Goal: Obtain resource: Download file/media

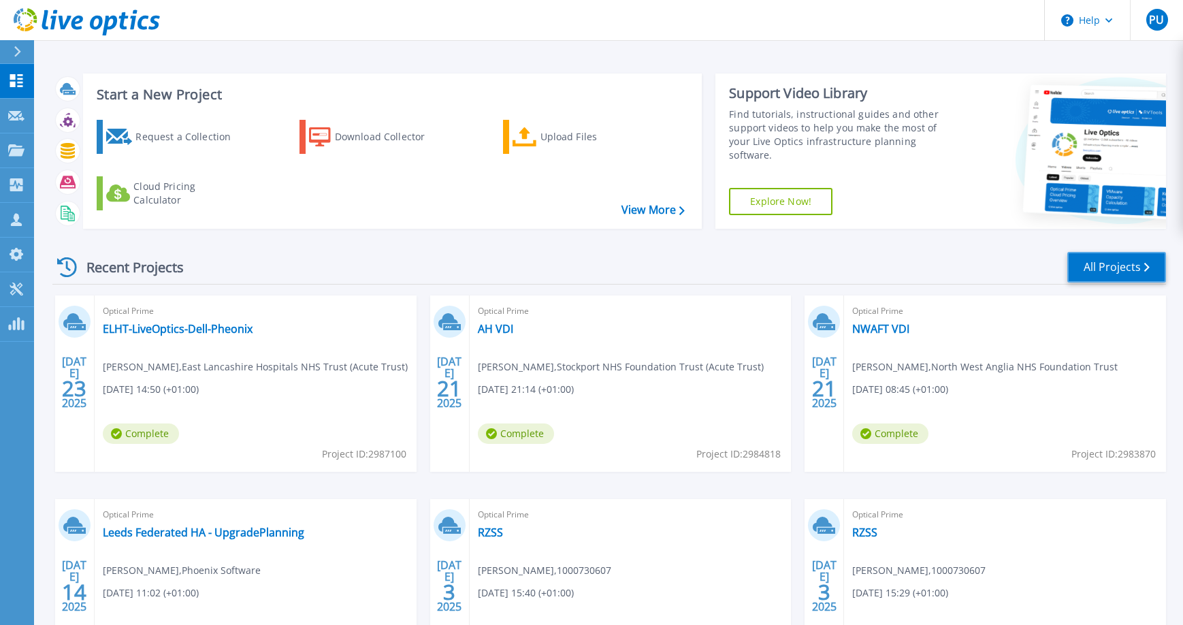
drag, startPoint x: 1113, startPoint y: 268, endPoint x: 1102, endPoint y: 263, distance: 12.5
click at [1113, 268] on link "All Projects" at bounding box center [1117, 267] width 99 height 31
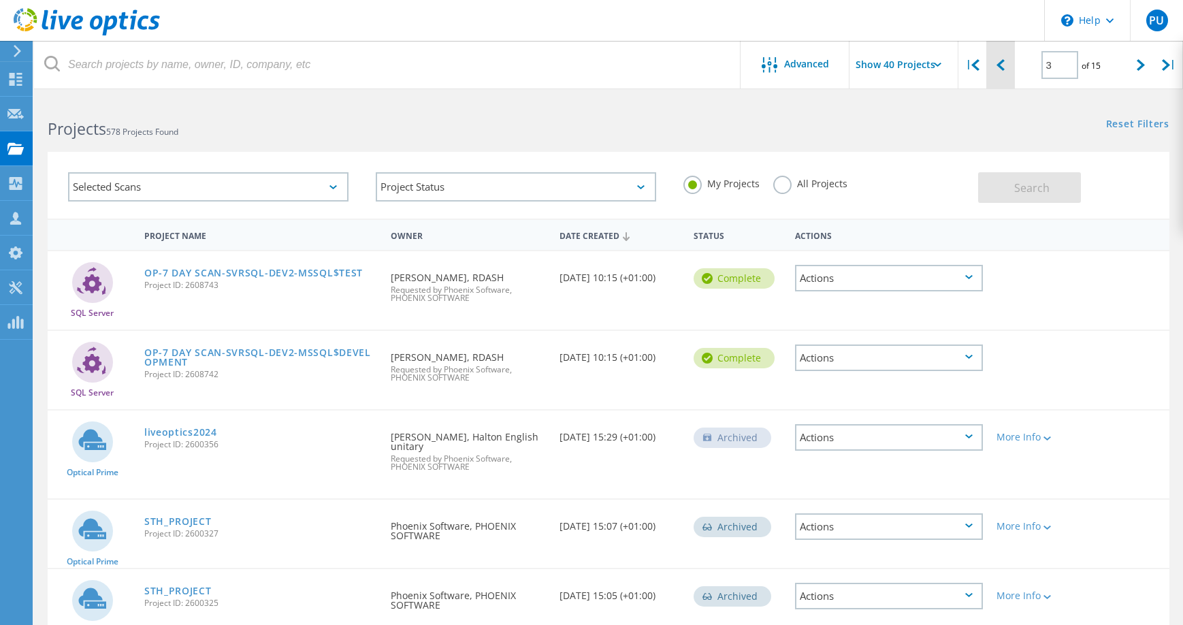
click at [1008, 71] on div at bounding box center [1001, 65] width 28 height 48
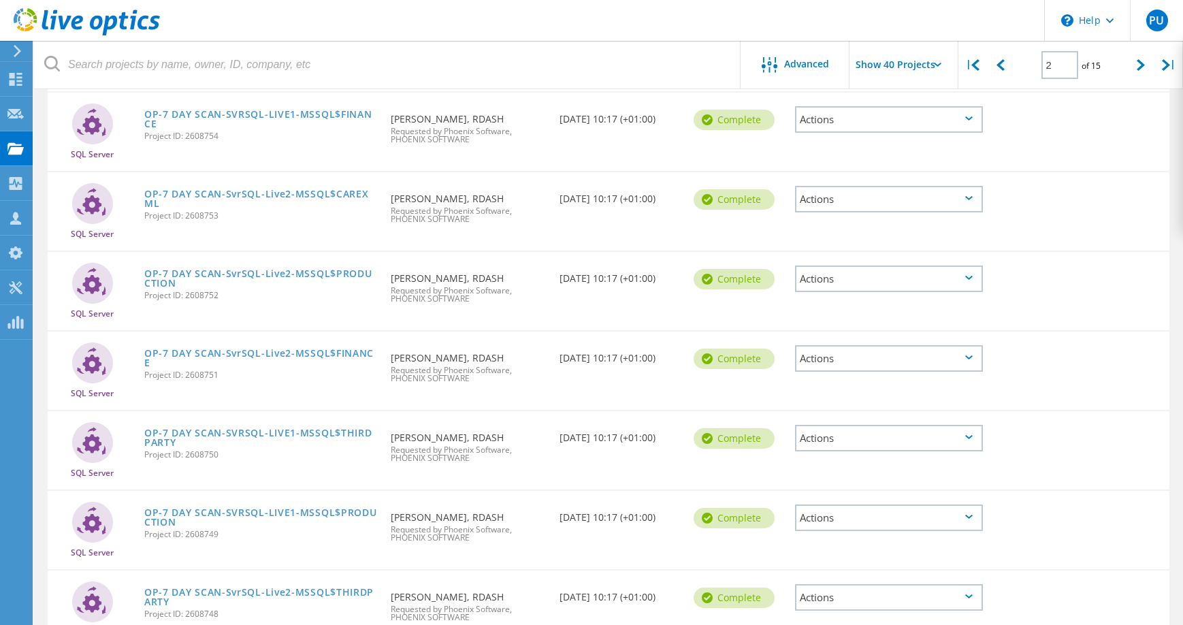
scroll to position [2876, 0]
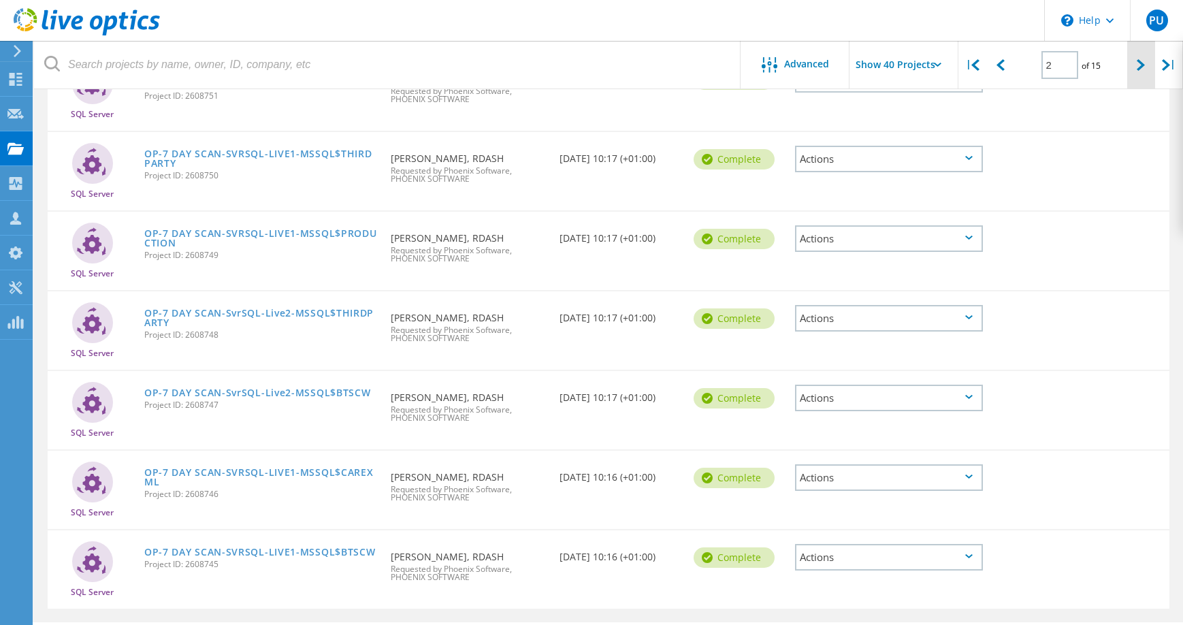
click at [1132, 69] on div at bounding box center [1142, 65] width 28 height 48
type input "3"
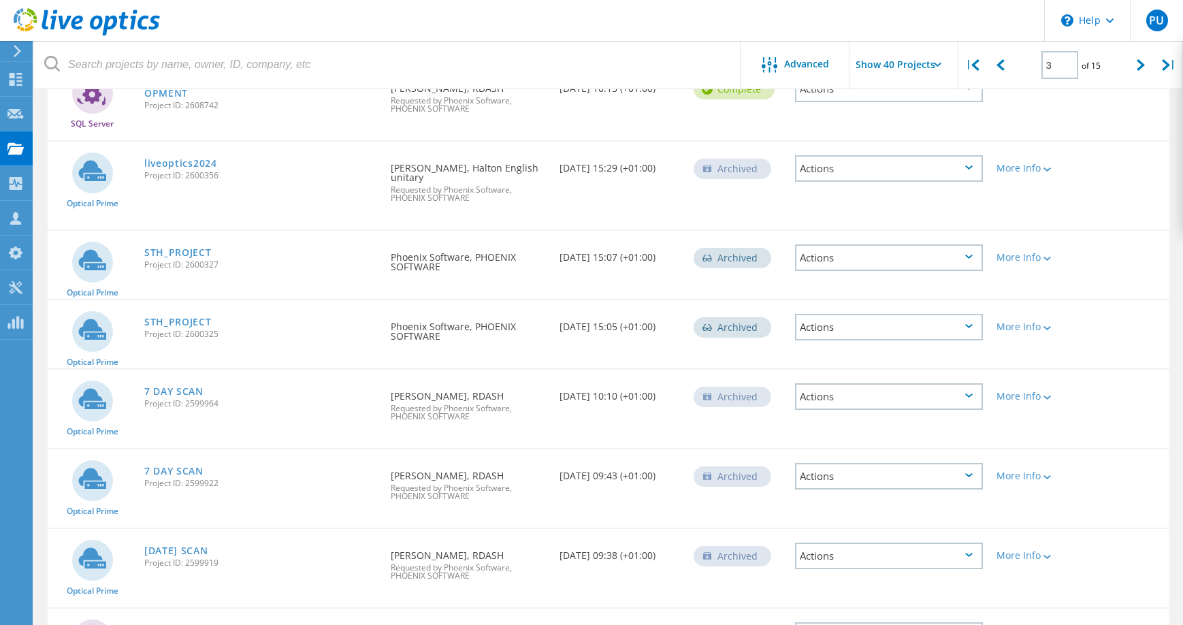
scroll to position [272, 0]
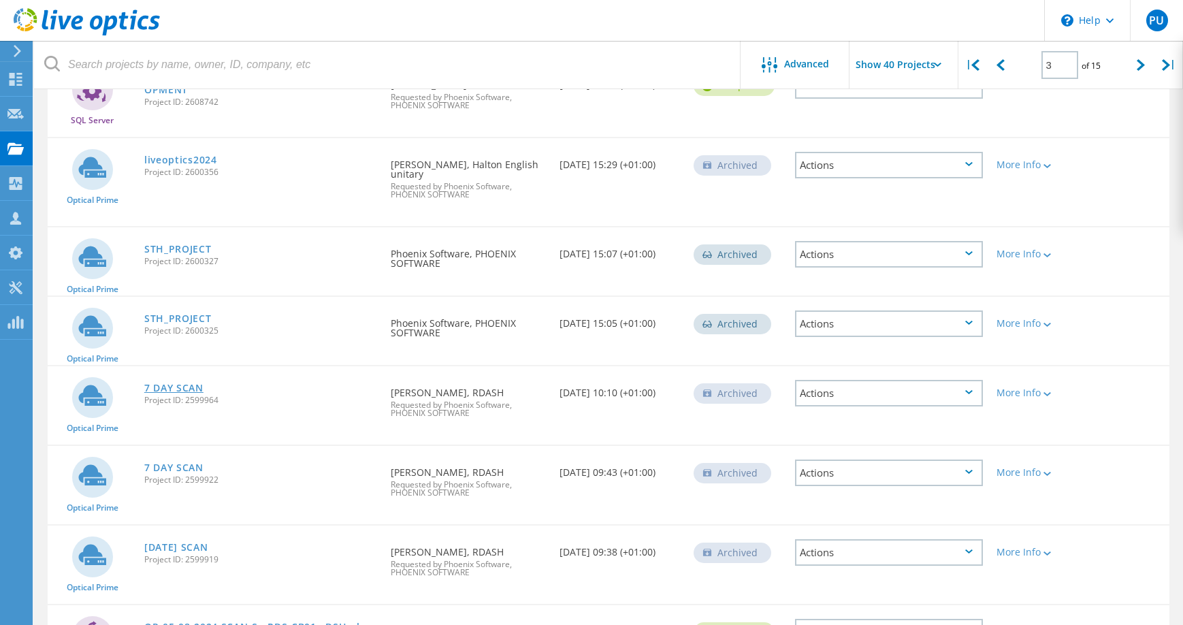
click at [176, 392] on link "7 DAY SCAN" at bounding box center [173, 388] width 59 height 10
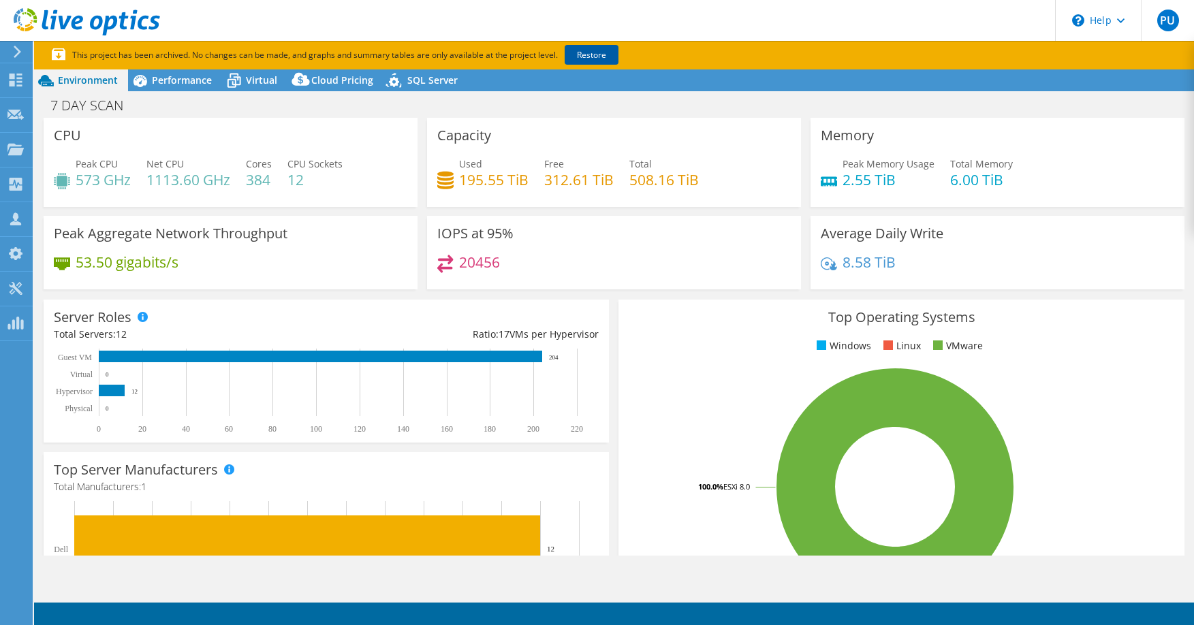
select select "EULondon"
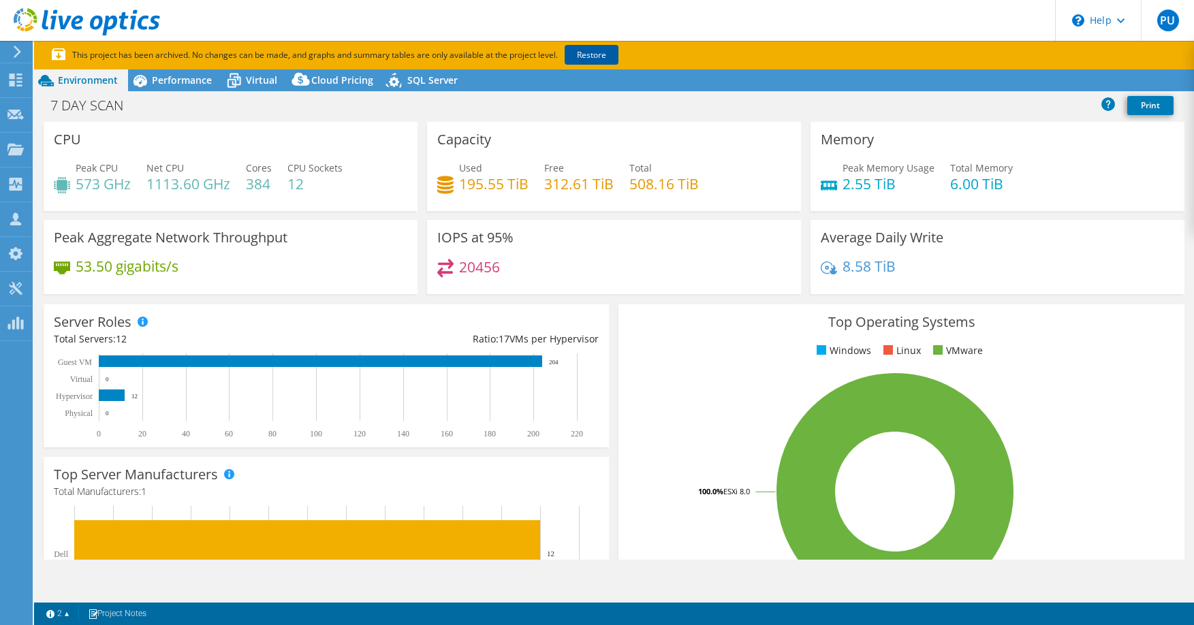
click at [586, 52] on link "Restore" at bounding box center [591, 55] width 54 height 20
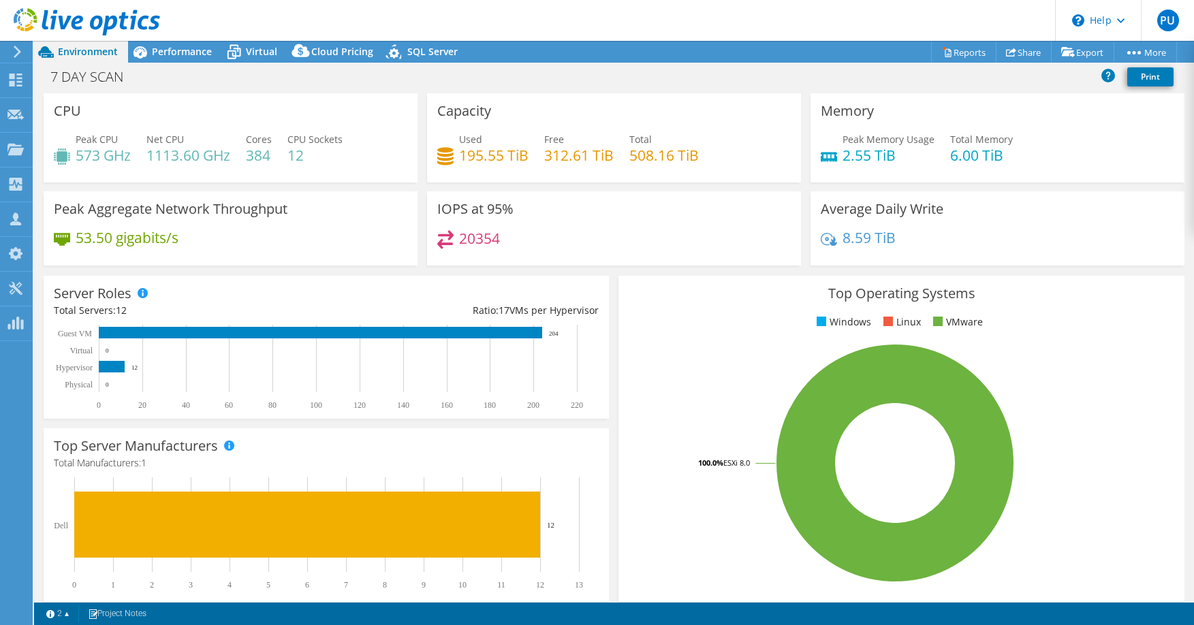
select select "EULondon"
select select "USD"
click at [166, 50] on span "Performance" at bounding box center [182, 51] width 60 height 13
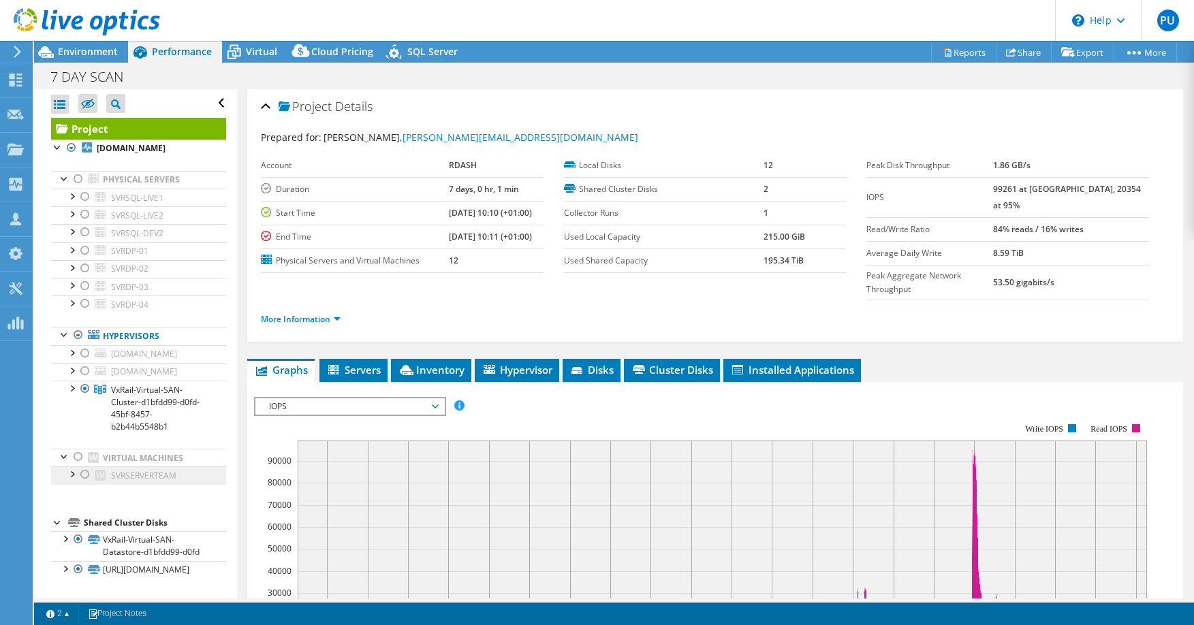
scroll to position [46, 0]
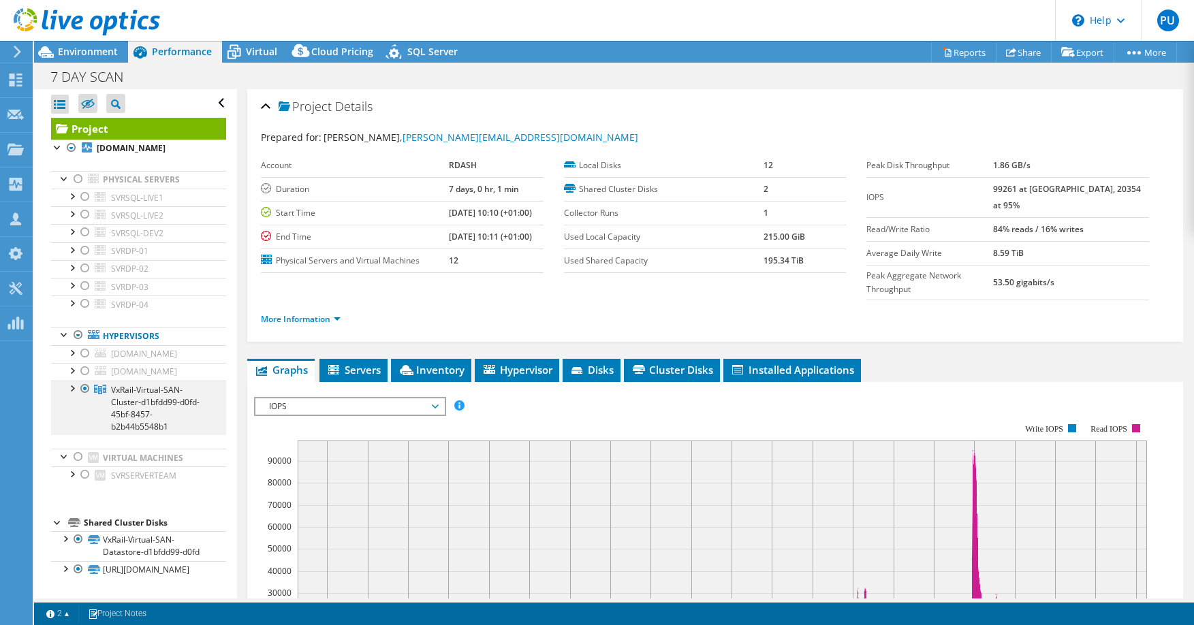
click at [72, 381] on div at bounding box center [72, 388] width 14 height 14
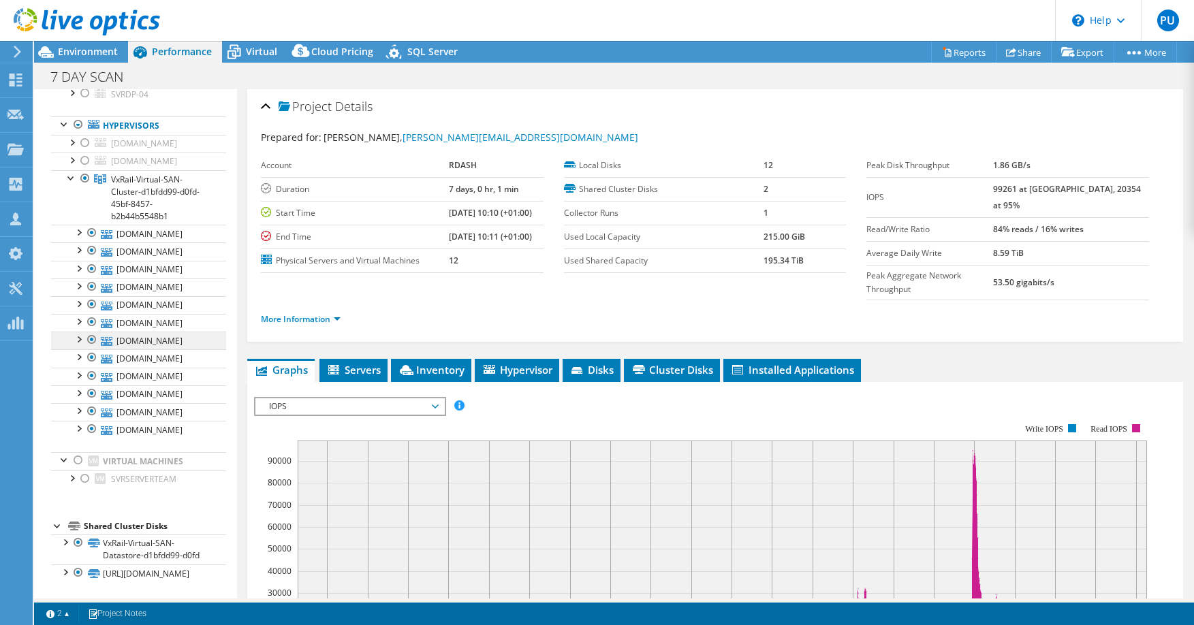
scroll to position [270, 0]
click at [944, 46] on link "Reports" at bounding box center [963, 52] width 65 height 21
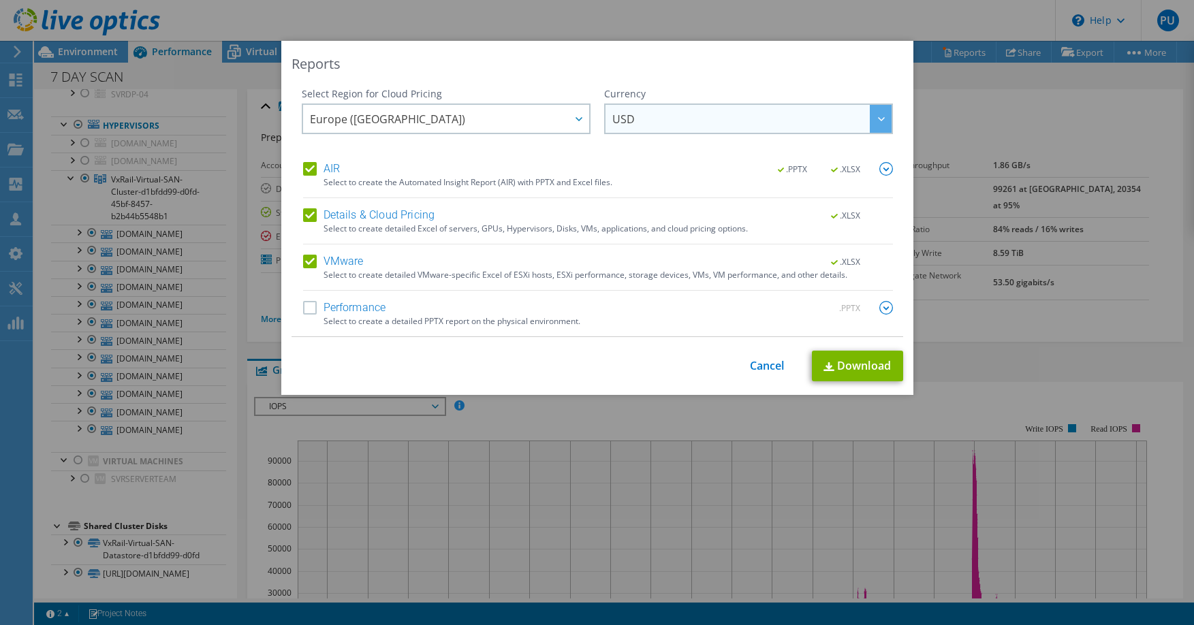
click at [878, 123] on div at bounding box center [881, 119] width 22 height 28
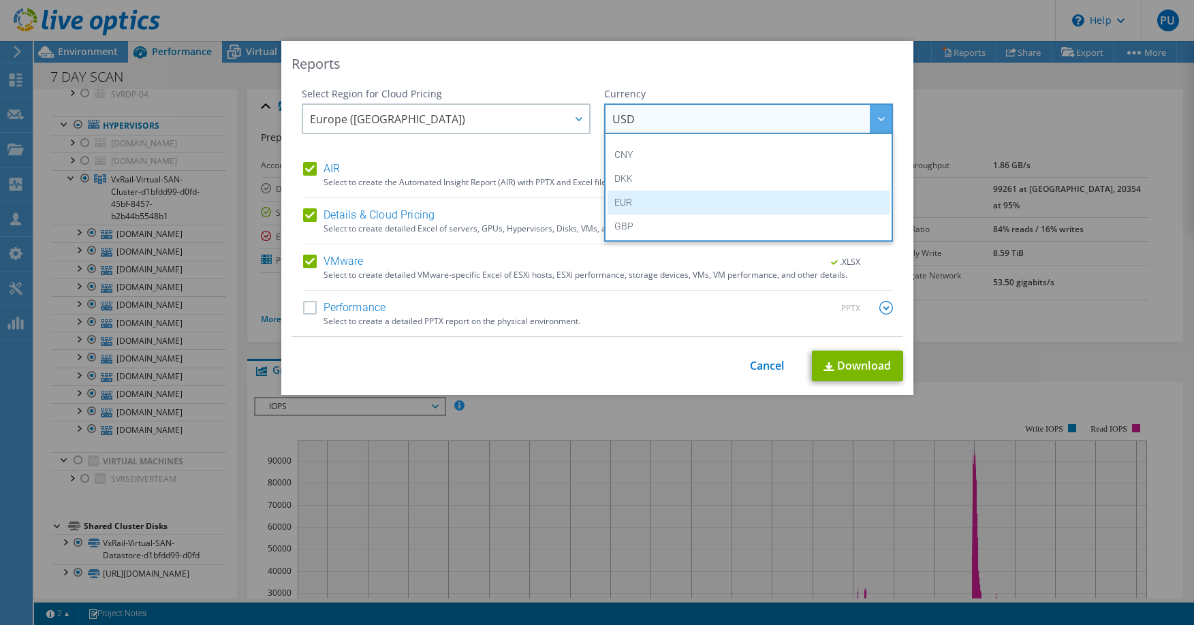
scroll to position [204, 0]
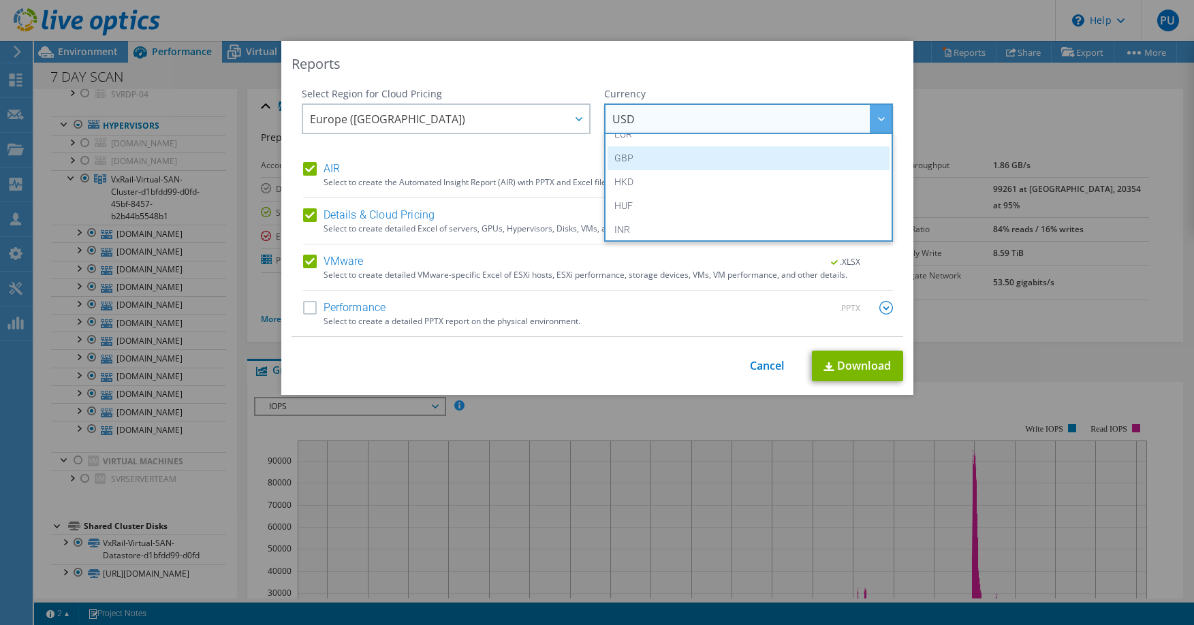
click at [733, 165] on li "GBP" at bounding box center [748, 158] width 282 height 24
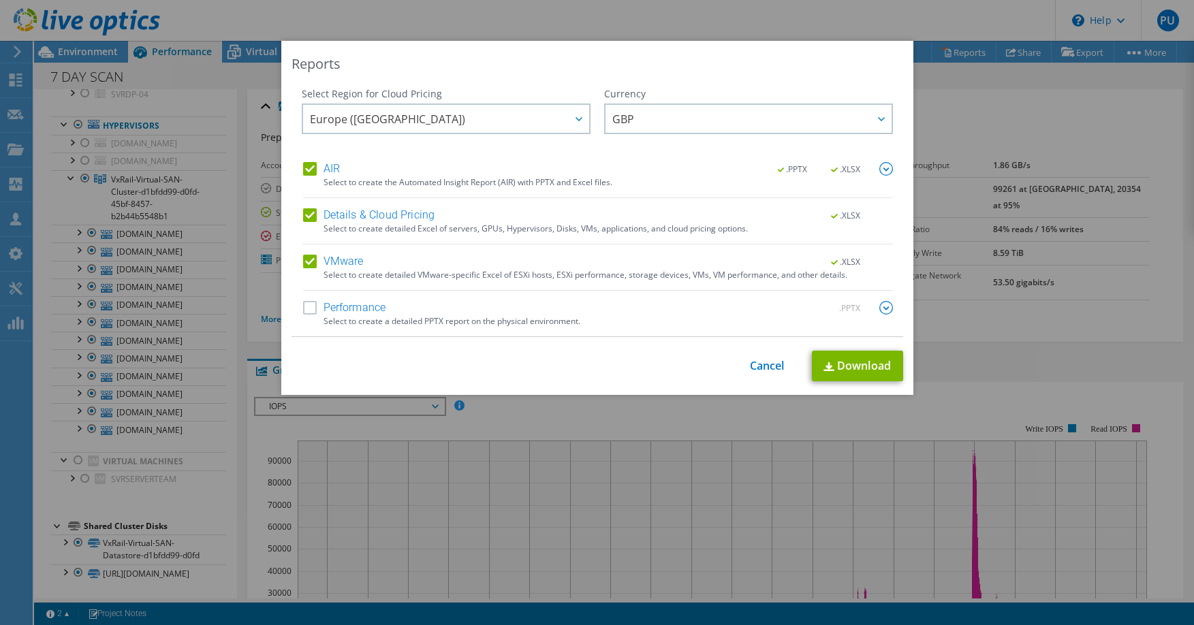
click at [305, 308] on label "Performance" at bounding box center [344, 308] width 83 height 14
click at [0, 0] on input "Performance" at bounding box center [0, 0] width 0 height 0
click at [855, 364] on link "Download" at bounding box center [857, 366] width 91 height 31
drag, startPoint x: 761, startPoint y: 368, endPoint x: 763, endPoint y: 320, distance: 48.4
click at [761, 368] on link "Cancel" at bounding box center [767, 366] width 35 height 13
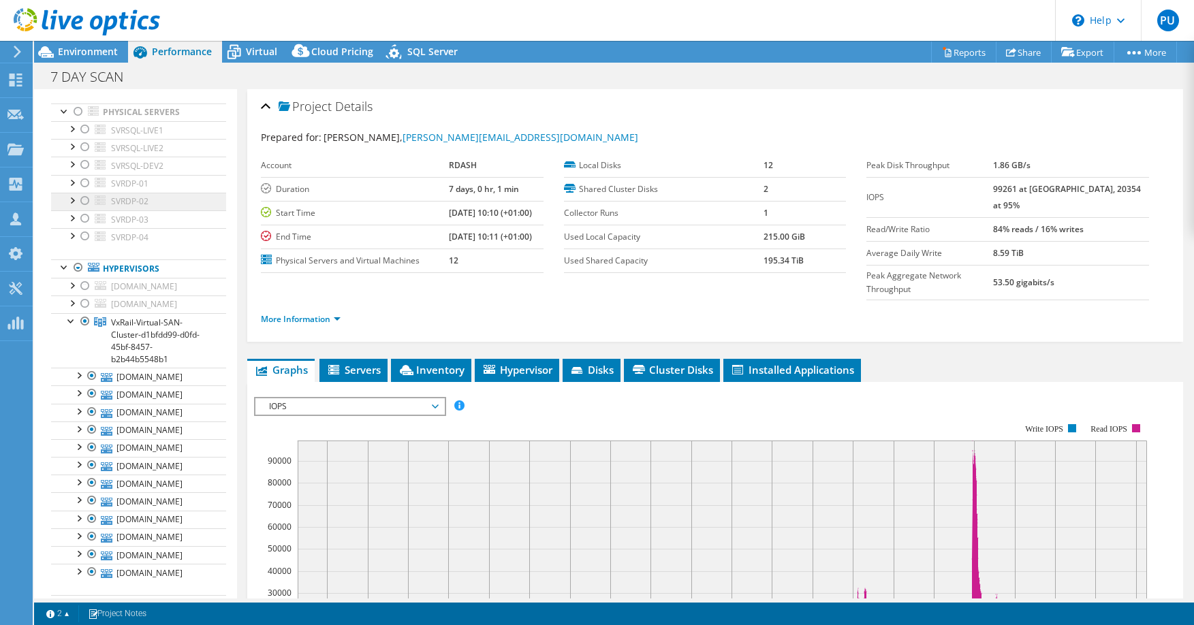
scroll to position [66, 0]
click at [74, 121] on div at bounding box center [78, 113] width 14 height 16
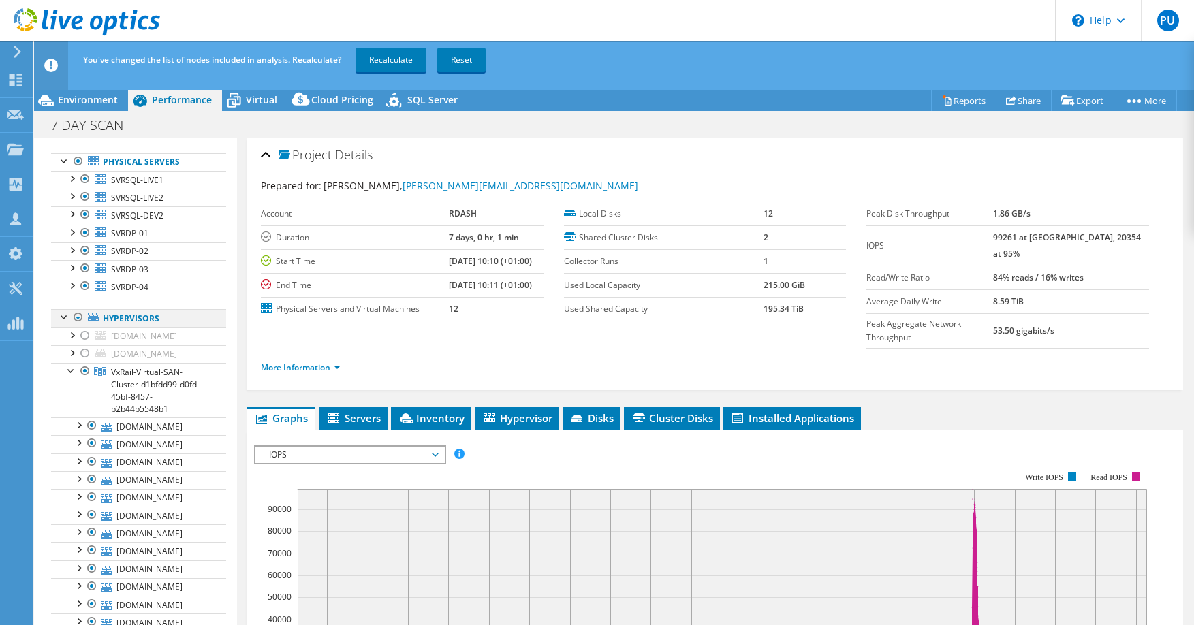
click at [76, 325] on div at bounding box center [78, 317] width 14 height 16
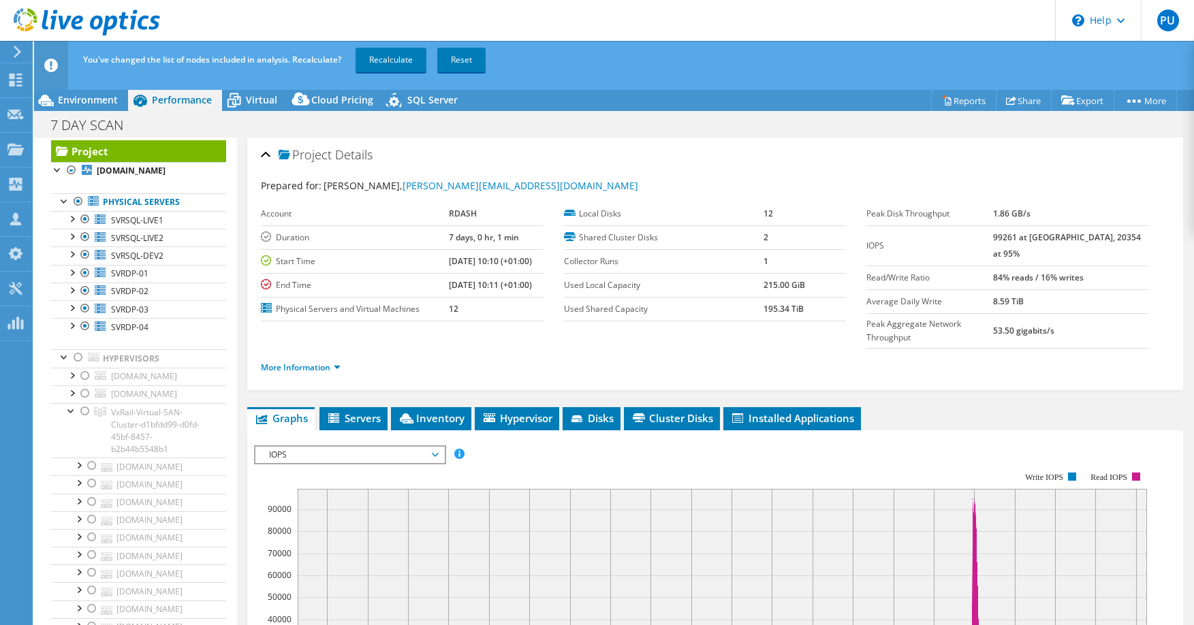
scroll to position [0, 0]
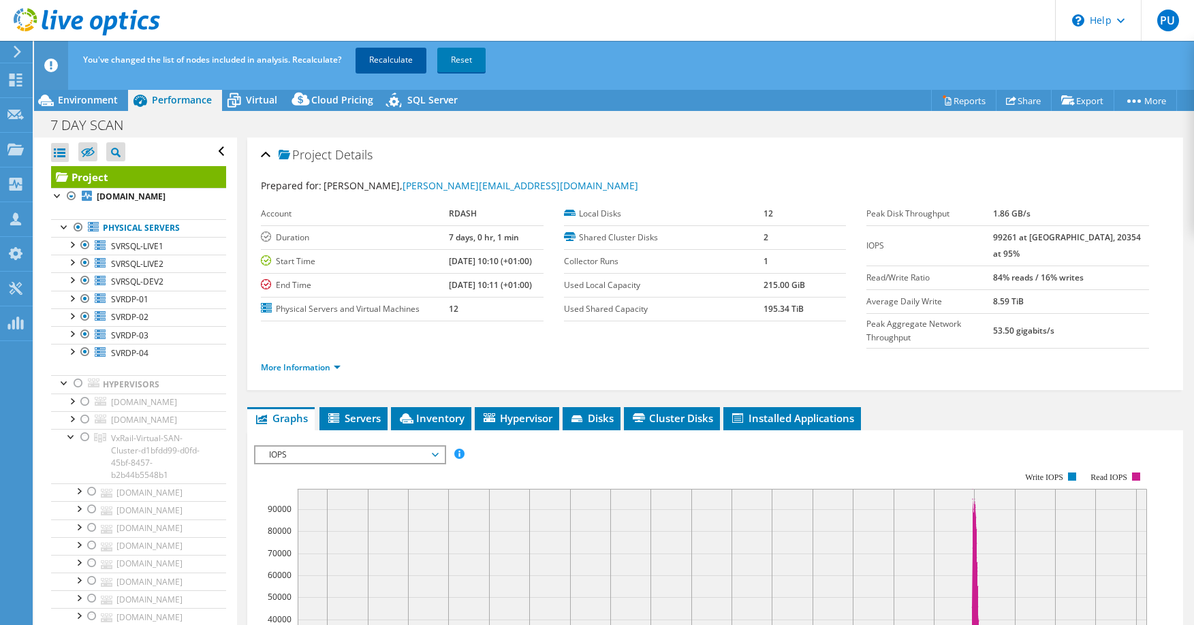
click at [398, 63] on link "Recalculate" at bounding box center [390, 60] width 71 height 25
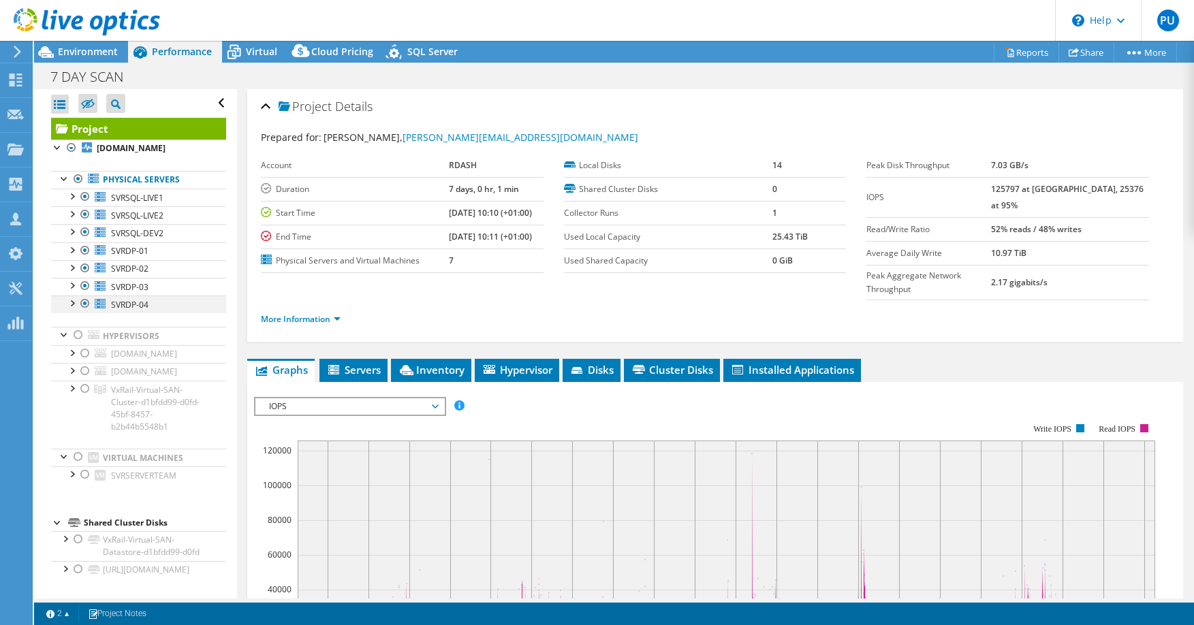
click at [70, 309] on div at bounding box center [72, 303] width 14 height 14
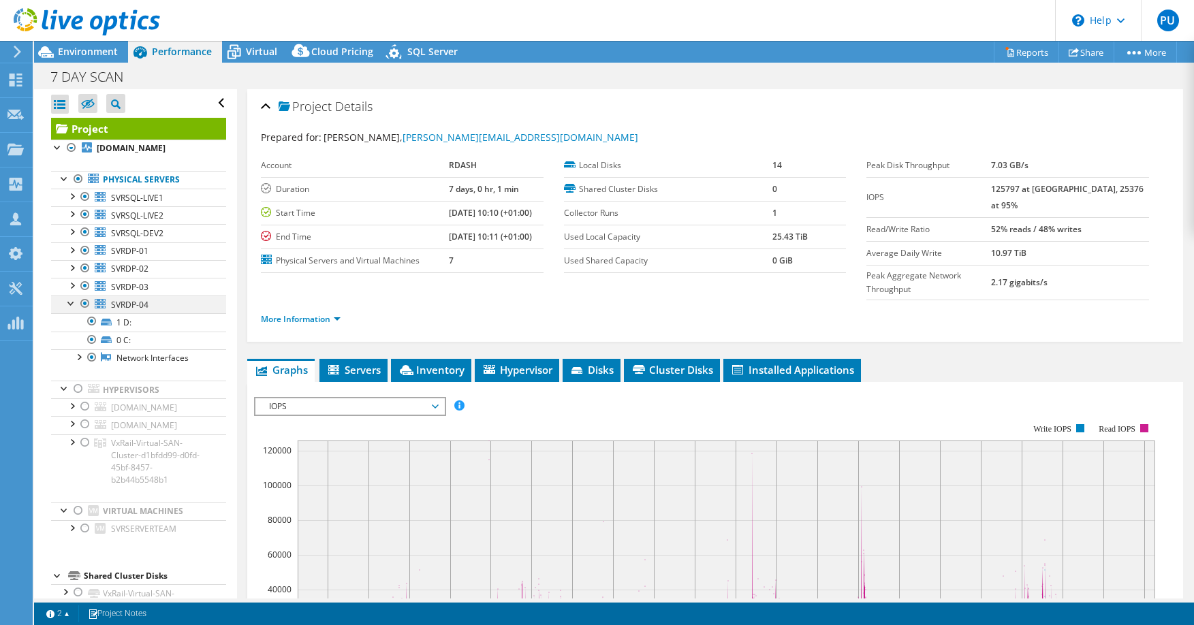
click at [70, 309] on div at bounding box center [72, 303] width 14 height 14
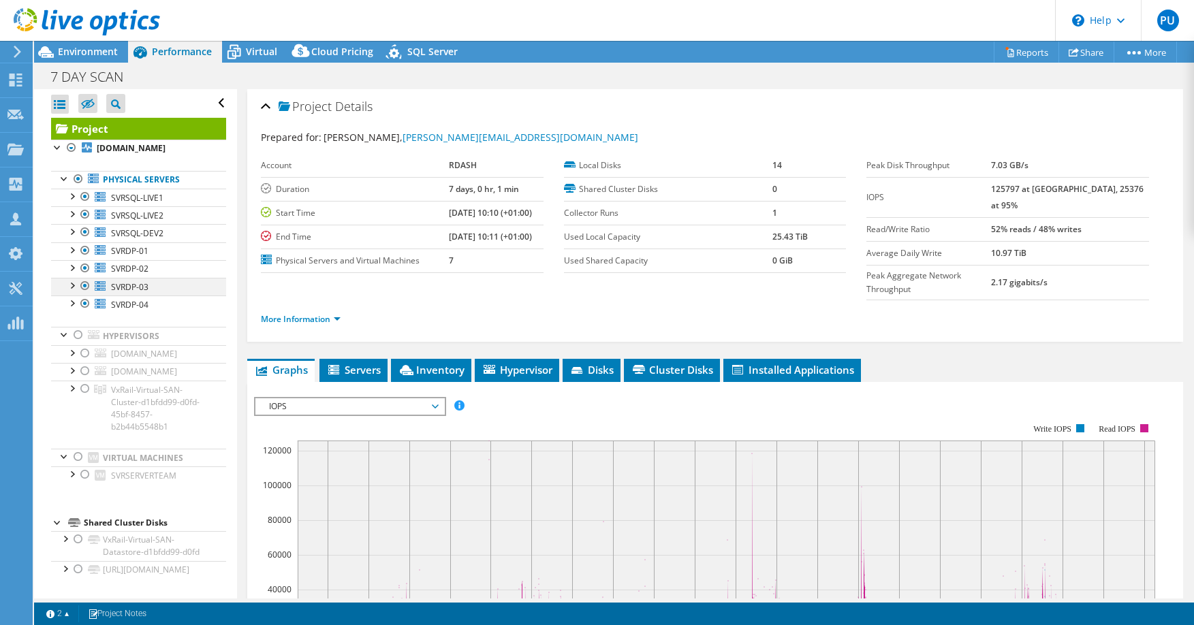
click at [72, 291] on div at bounding box center [72, 285] width 14 height 14
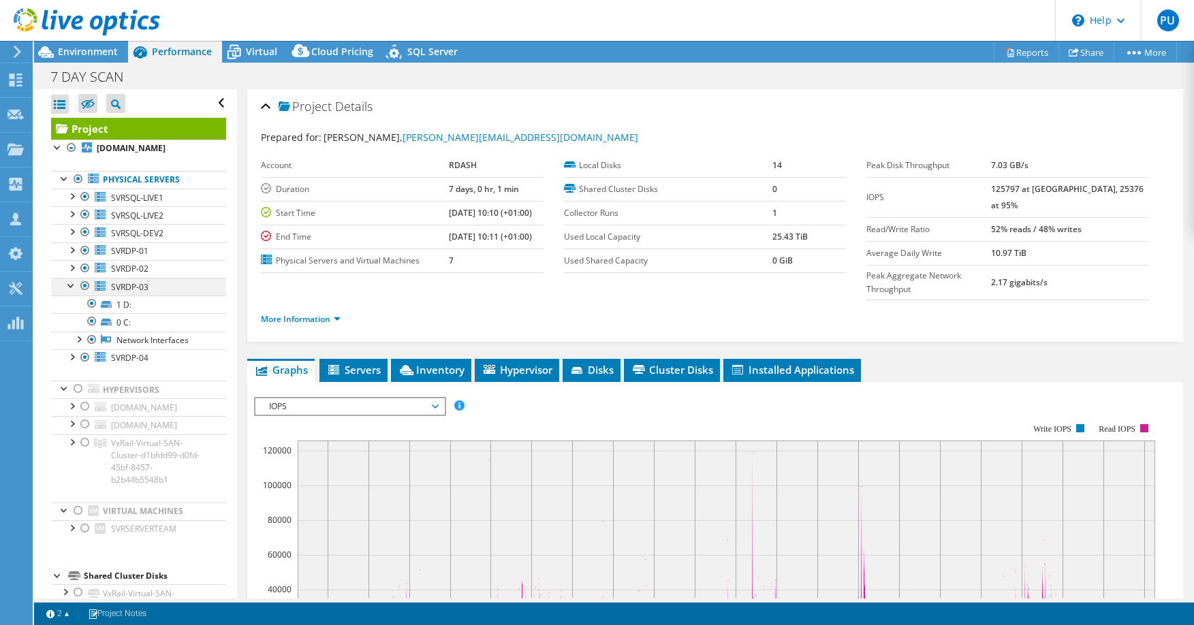
click at [72, 291] on div at bounding box center [72, 285] width 14 height 14
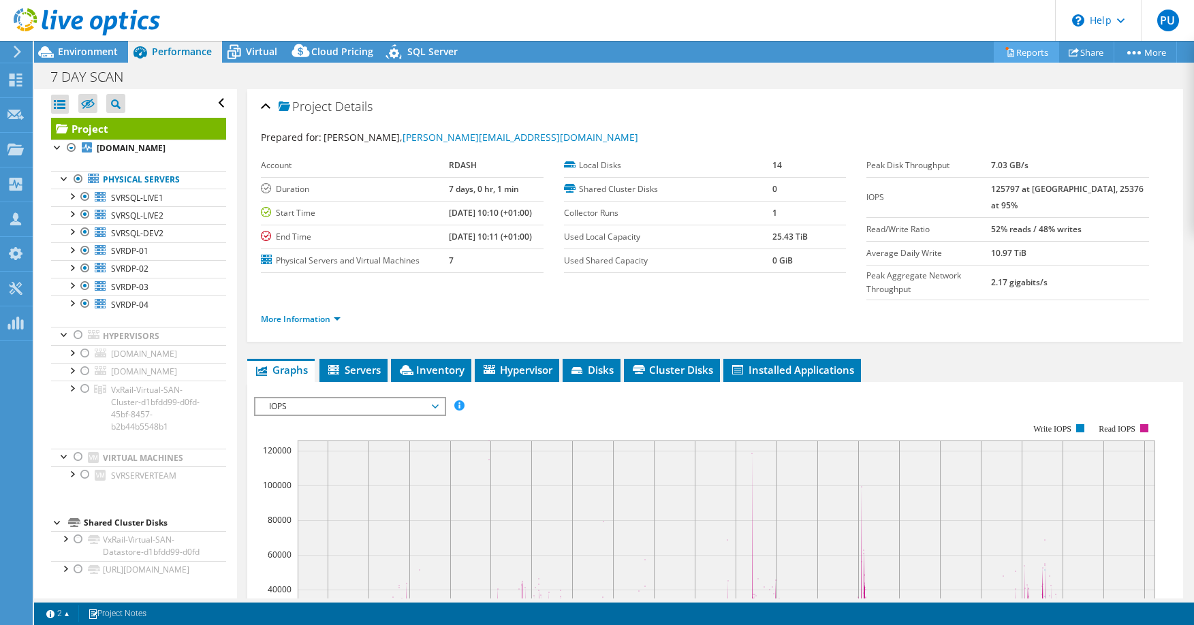
click at [1025, 52] on link "Reports" at bounding box center [1025, 52] width 65 height 21
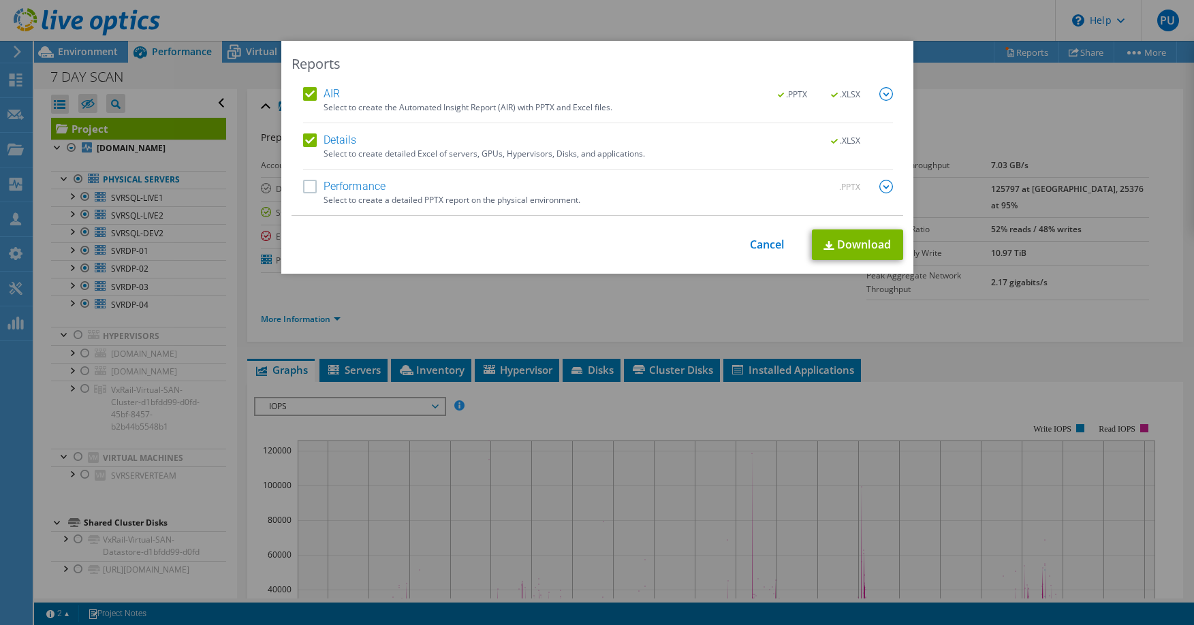
click at [303, 186] on label "Performance" at bounding box center [344, 187] width 83 height 14
click at [0, 0] on input "Performance" at bounding box center [0, 0] width 0 height 0
click at [846, 249] on link "Download" at bounding box center [857, 244] width 91 height 31
drag, startPoint x: 765, startPoint y: 244, endPoint x: 757, endPoint y: 161, distance: 83.5
click at [765, 244] on link "Cancel" at bounding box center [767, 244] width 35 height 13
